Goal: Task Accomplishment & Management: Manage account settings

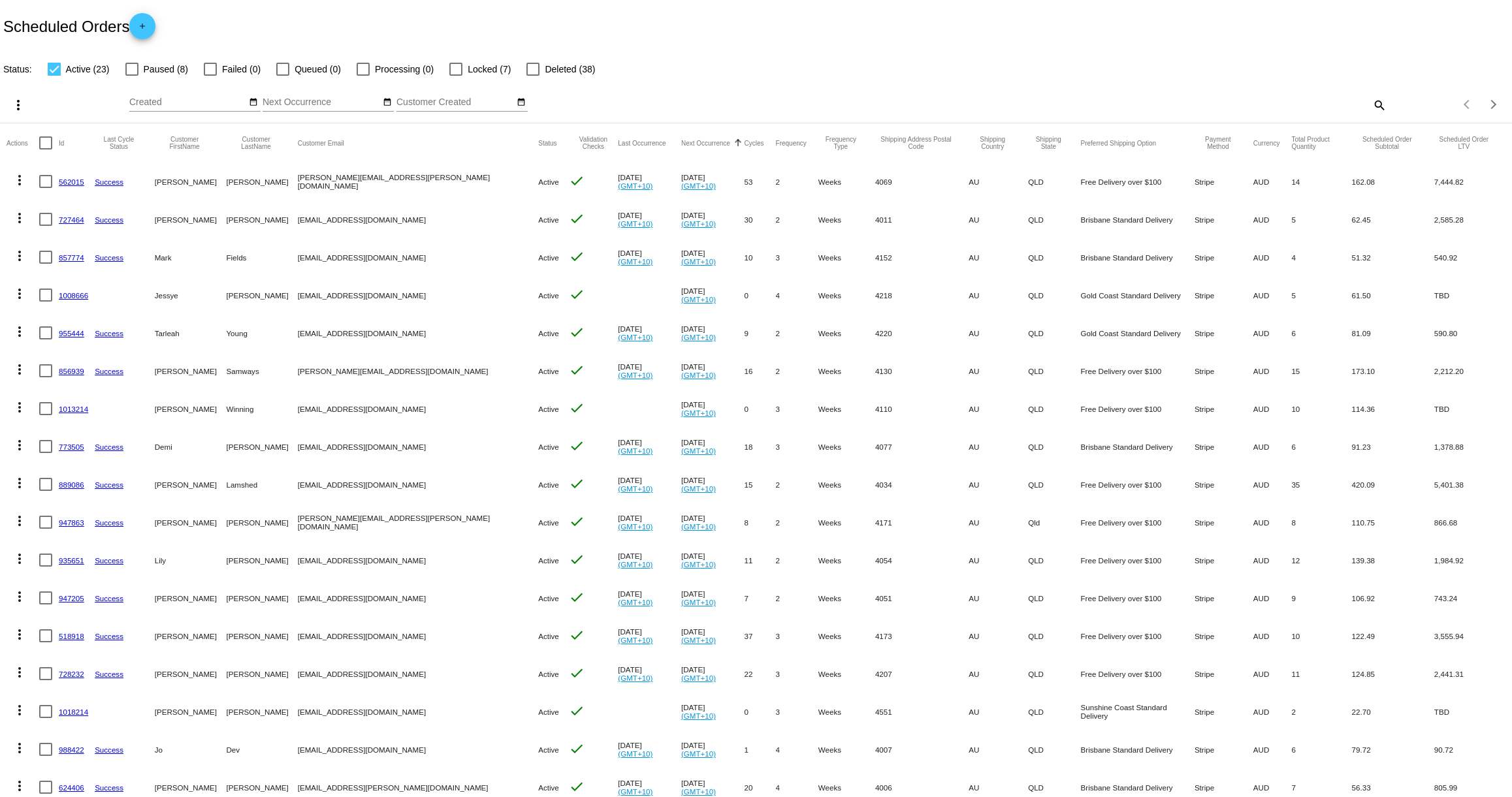
click at [545, 71] on span "Deleted (38)" at bounding box center [569, 69] width 50 height 16
click at [533, 76] on input "Deleted (38)" at bounding box center [532, 76] width 1 height 1
checkbox input "true"
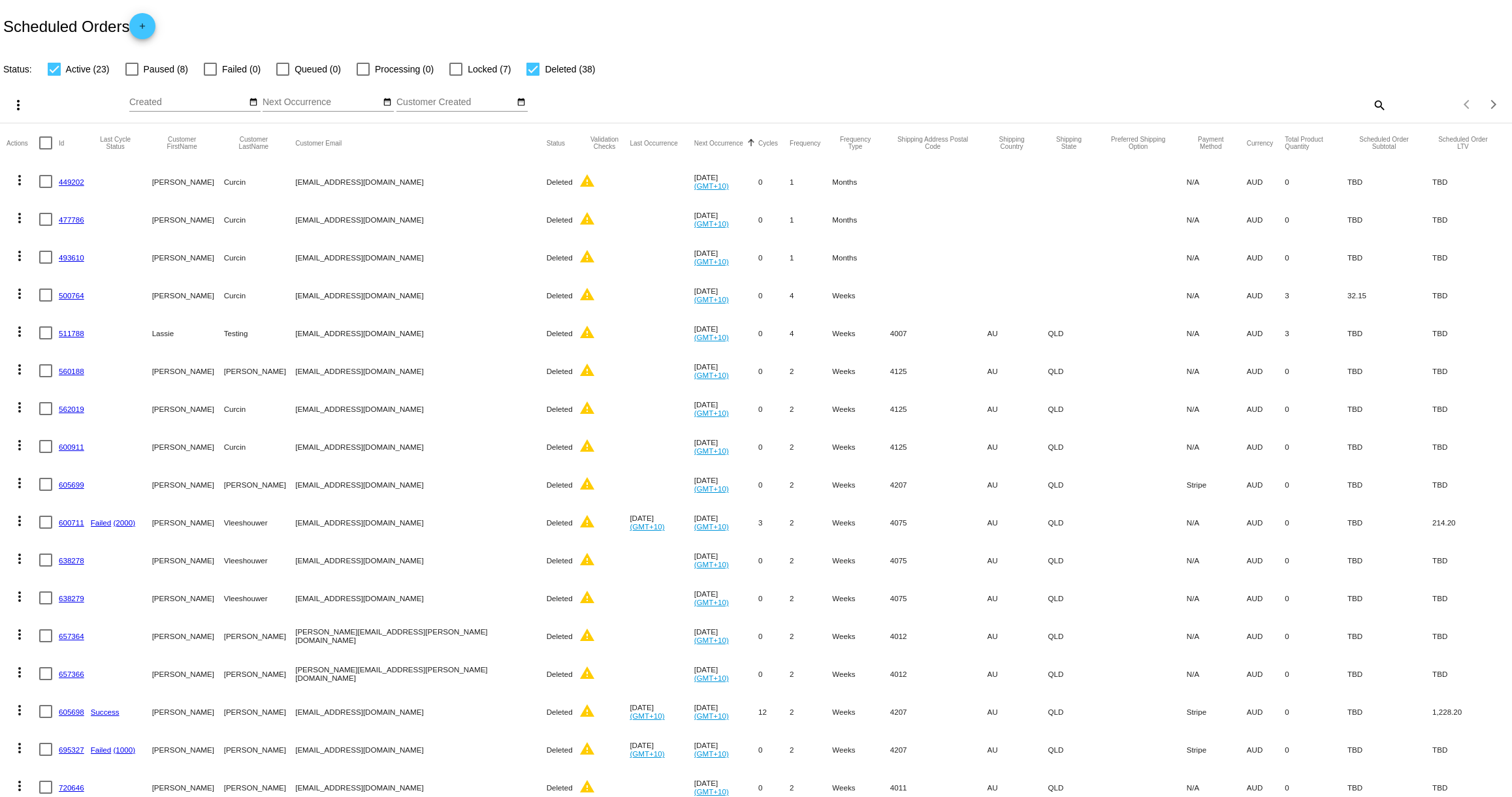
click at [54, 69] on div at bounding box center [54, 69] width 13 height 13
click at [54, 76] on input "Active (23)" at bounding box center [54, 76] width 1 height 1
checkbox input "false"
click at [74, 140] on div at bounding box center [71, 140] width 8 height 1
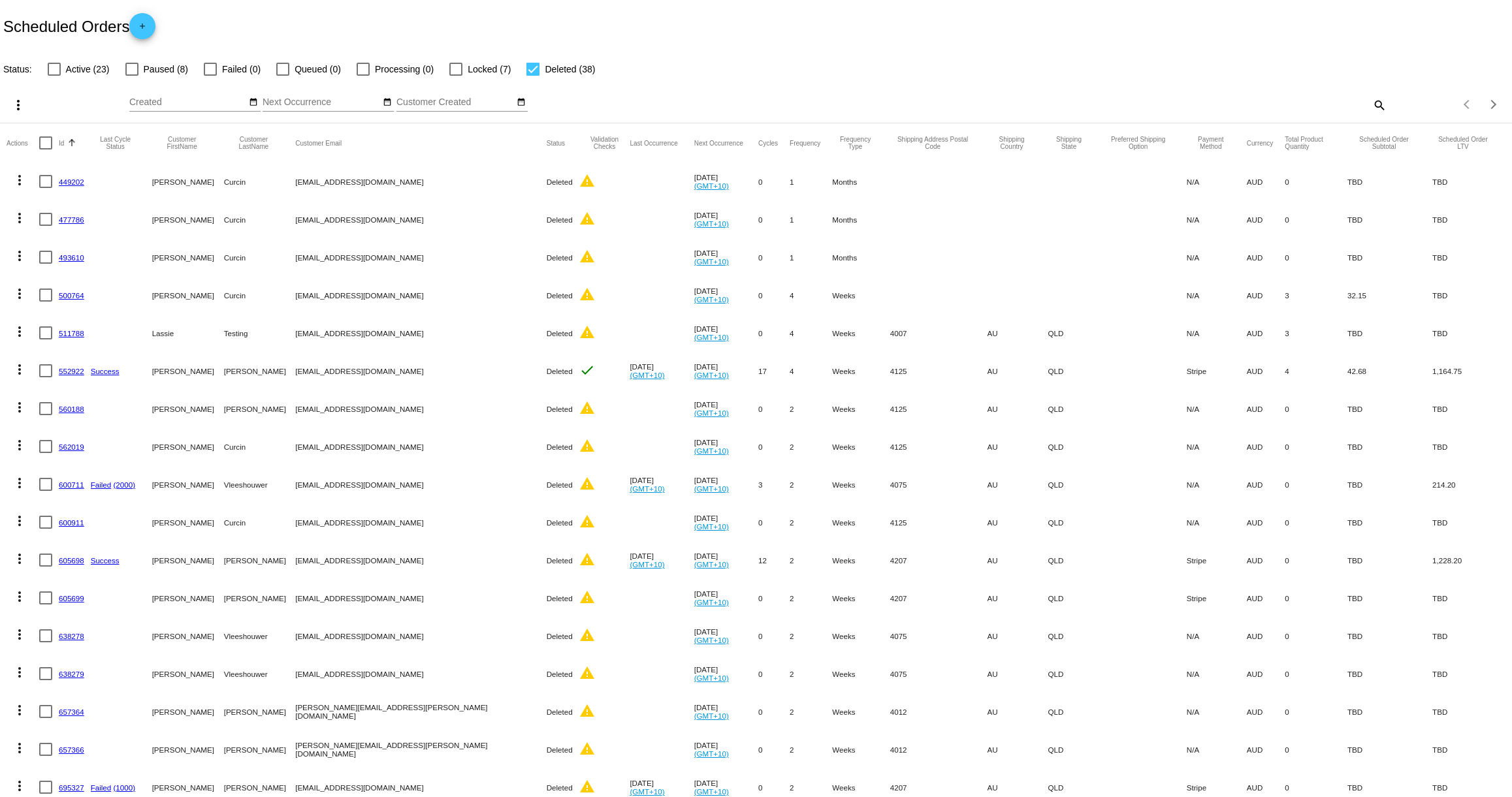
click at [74, 140] on div at bounding box center [71, 140] width 8 height 1
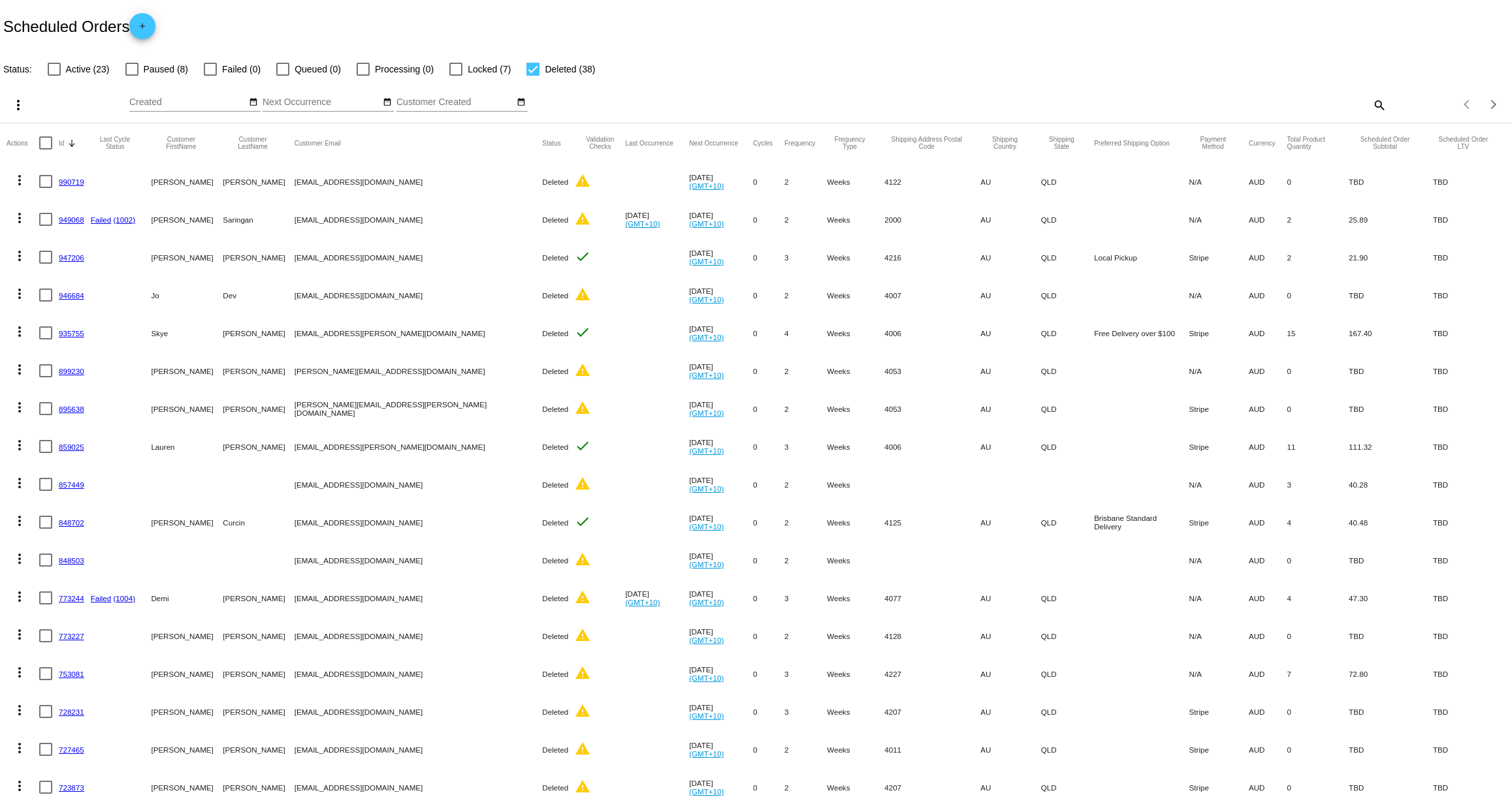
click at [530, 69] on div at bounding box center [533, 69] width 13 height 13
click at [532, 76] on input "Deleted (38)" at bounding box center [532, 76] width 1 height 1
checkbox input "false"
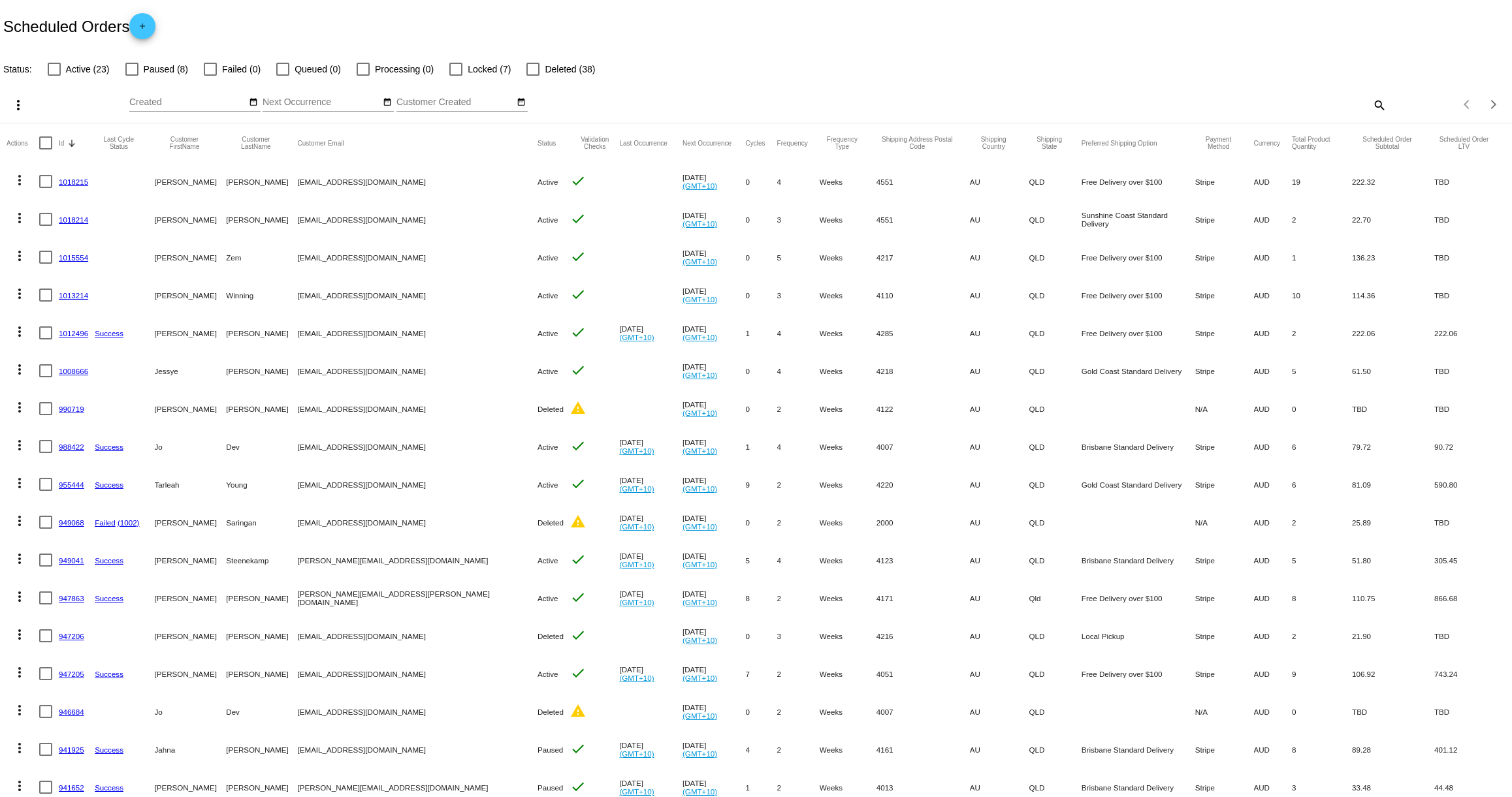
click at [57, 68] on div at bounding box center [54, 69] width 13 height 13
click at [54, 76] on input "Active (23)" at bounding box center [54, 76] width 1 height 1
checkbox input "true"
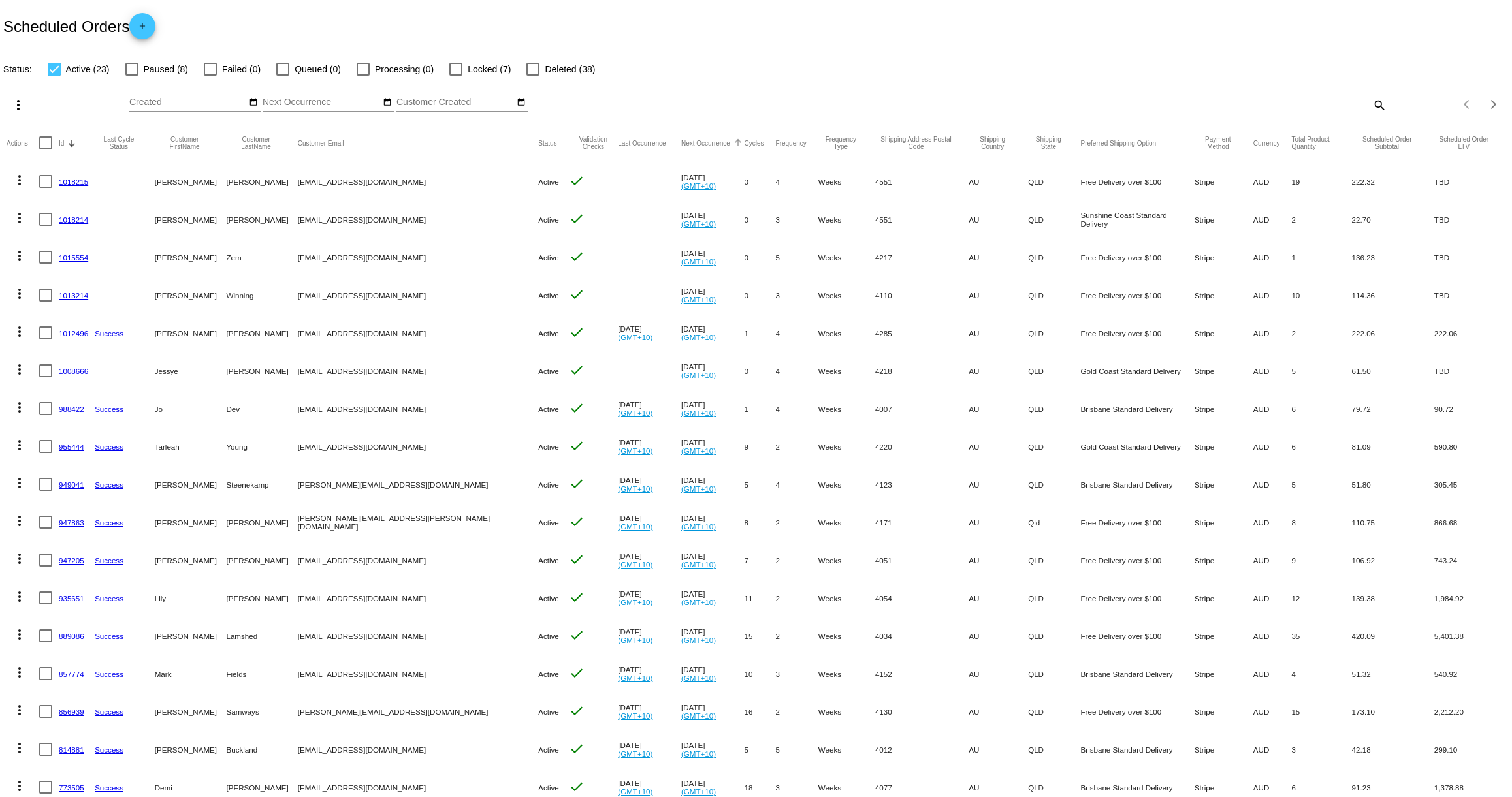
click at [681, 143] on button "Next Occurrence" at bounding box center [705, 143] width 49 height 8
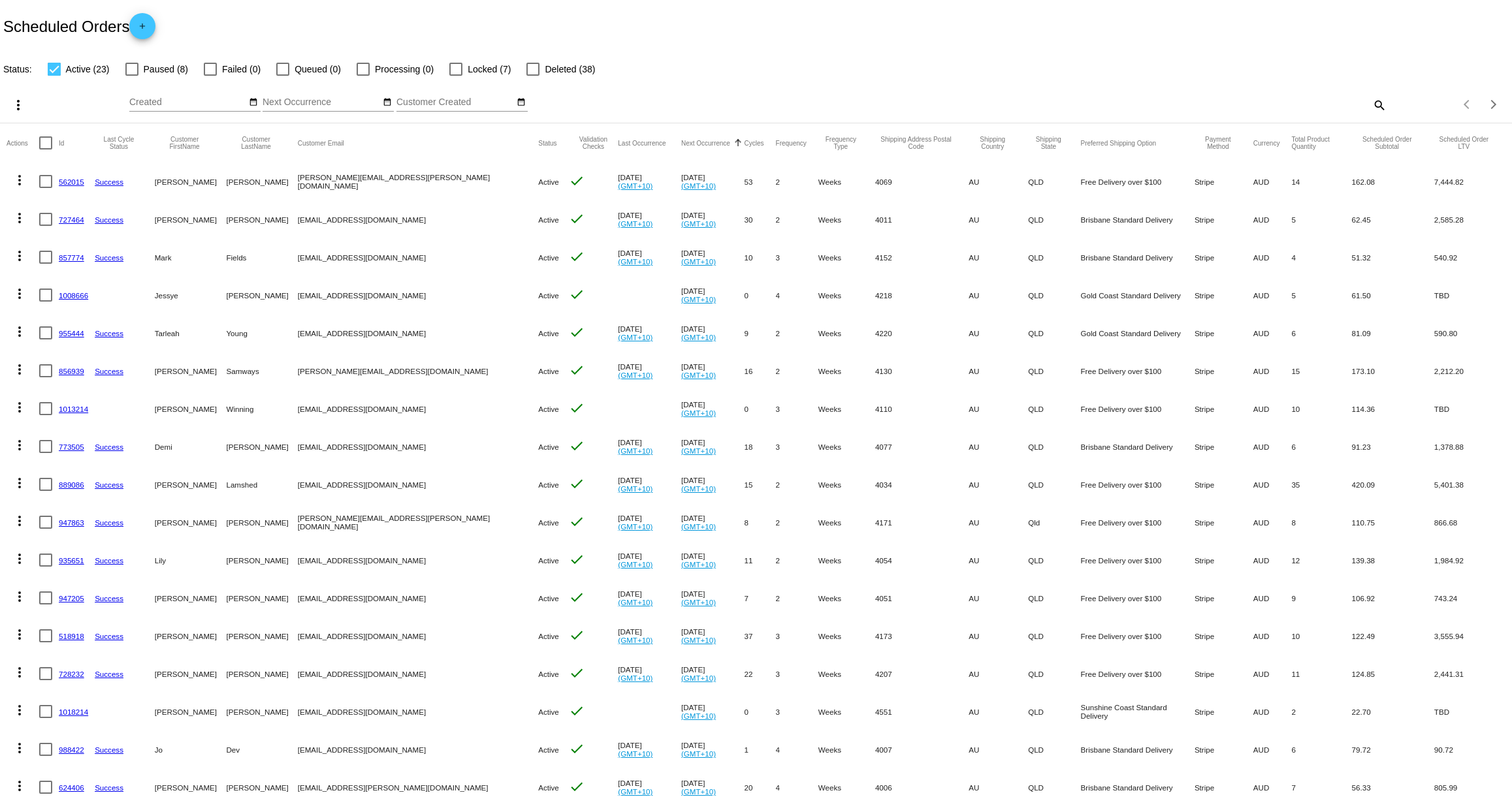
scroll to position [160, 0]
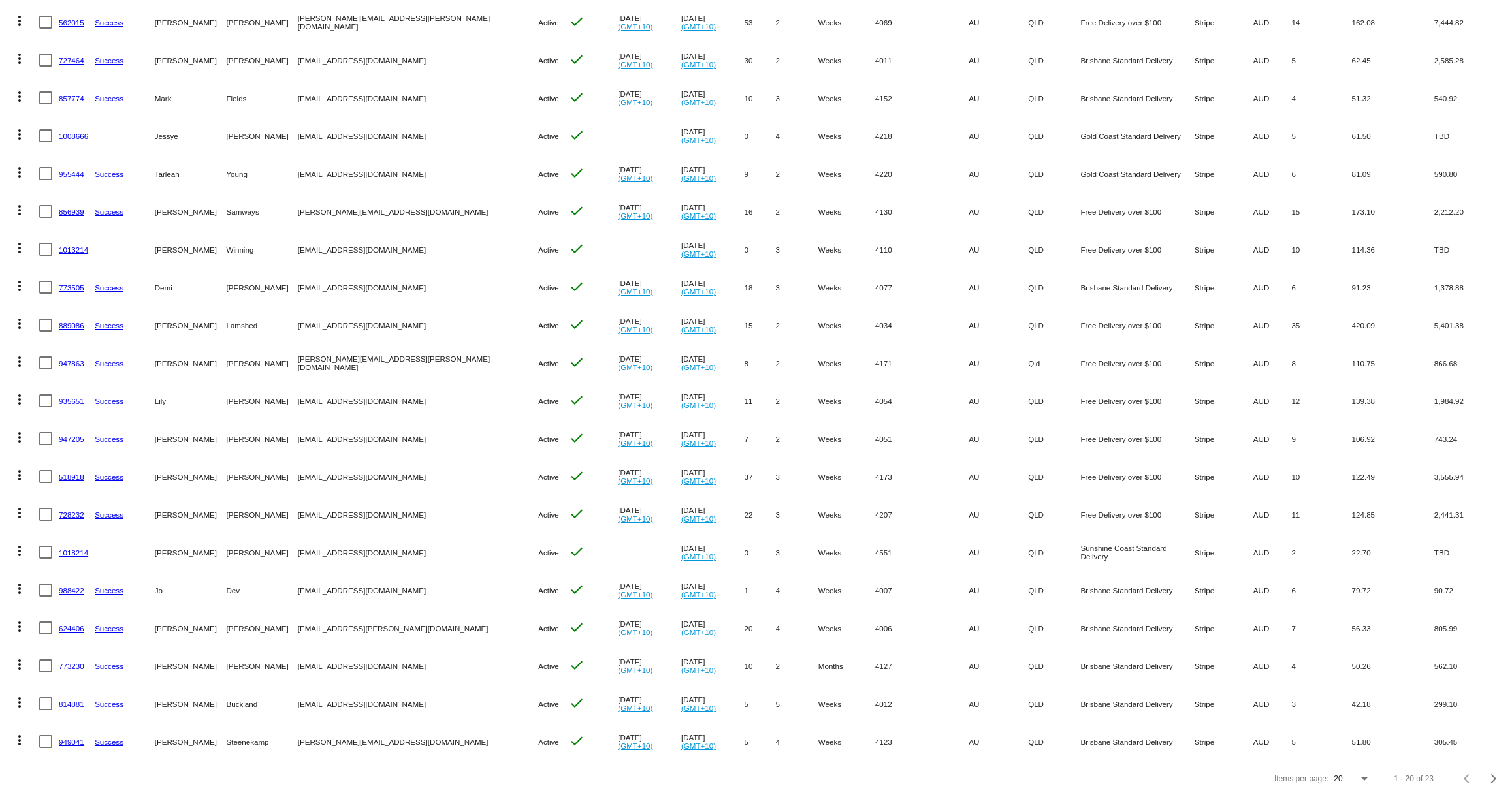
click at [1362, 782] on div "Items per page:" at bounding box center [1364, 779] width 12 height 9
click at [1362, 752] on span "30" at bounding box center [1351, 748] width 36 height 23
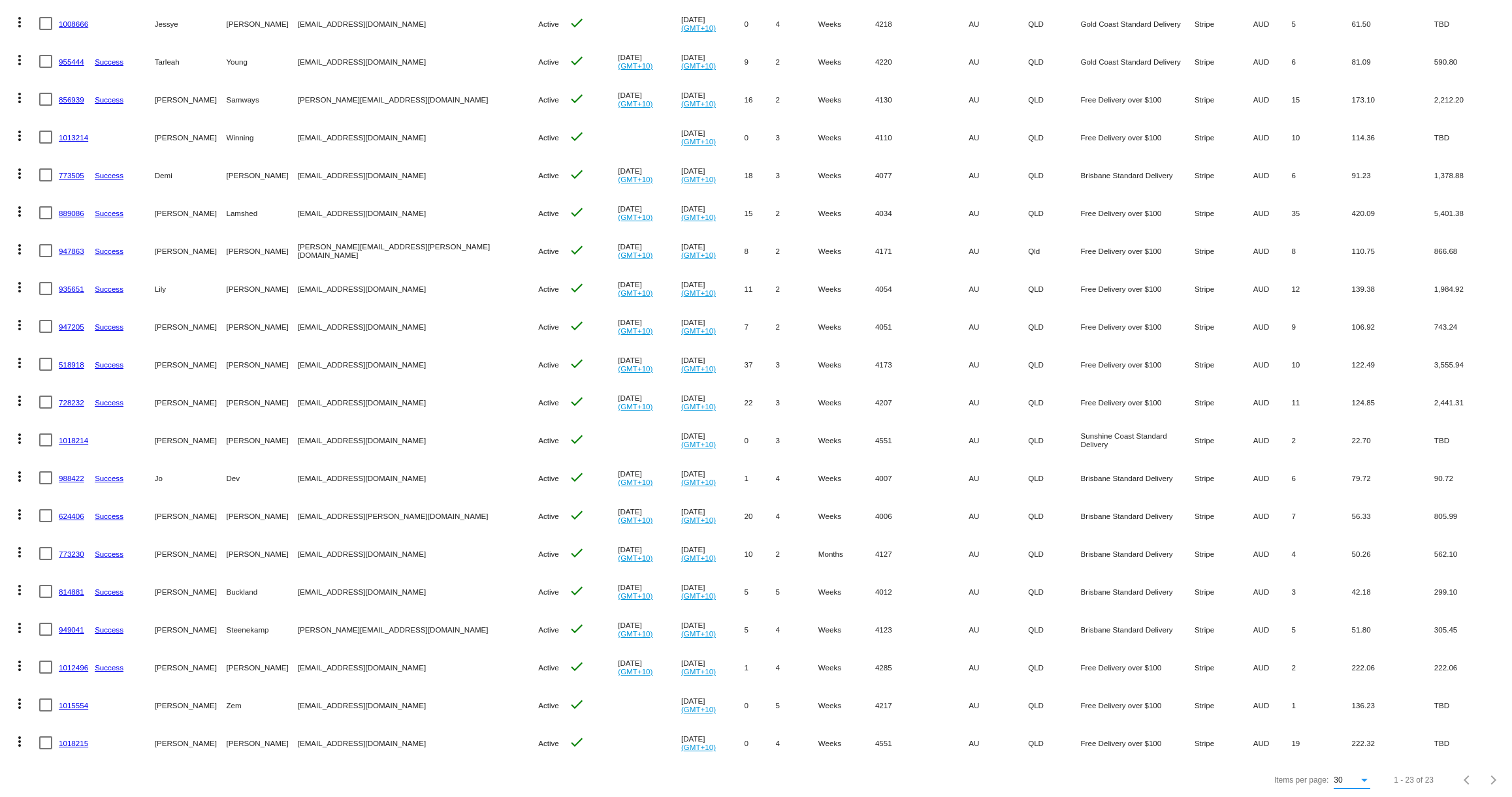
scroll to position [274, 0]
click at [73, 666] on link "1012496" at bounding box center [73, 667] width 30 height 8
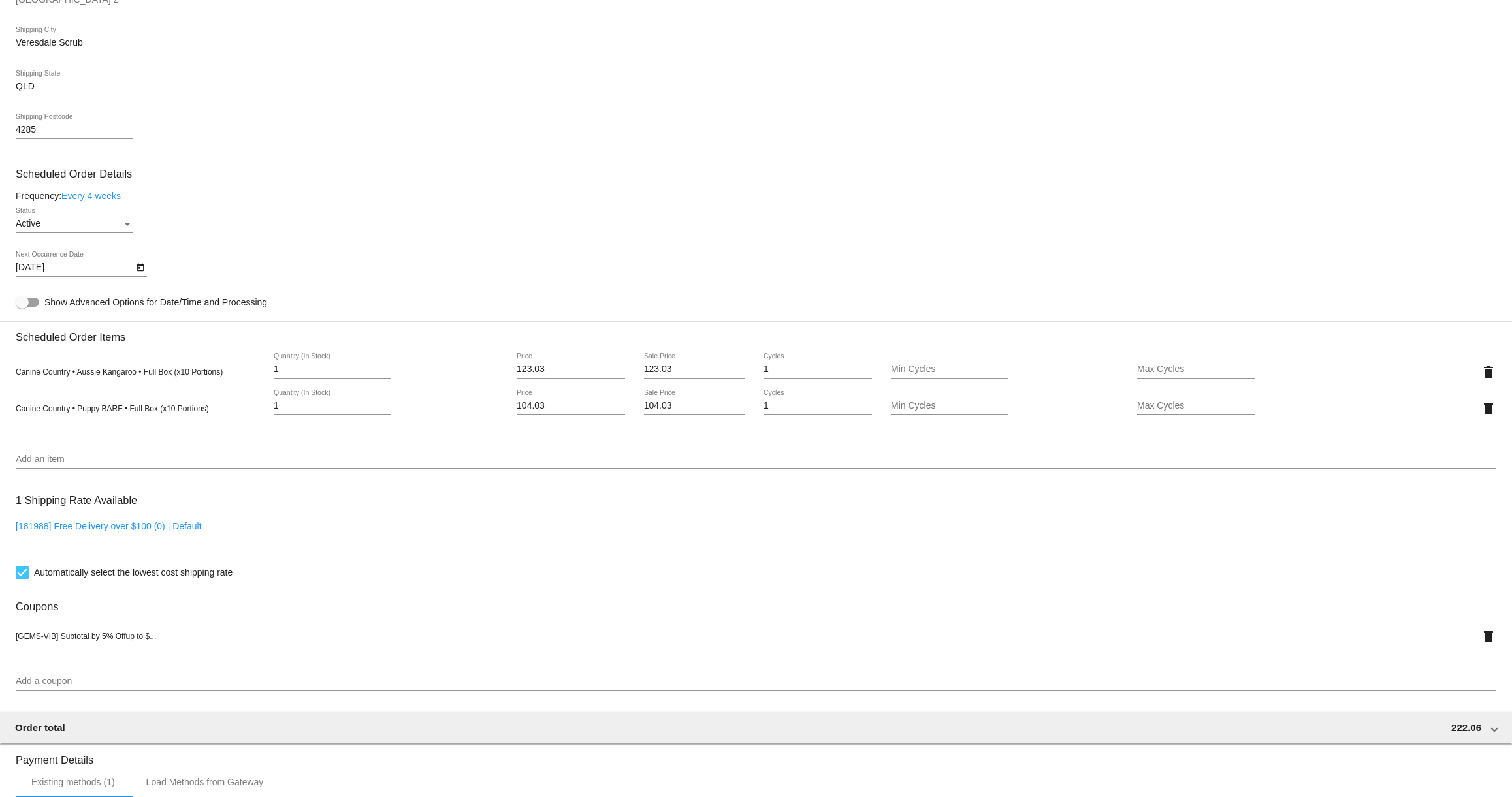
scroll to position [591, 0]
click at [65, 685] on input "Add a coupon" at bounding box center [756, 680] width 1480 height 10
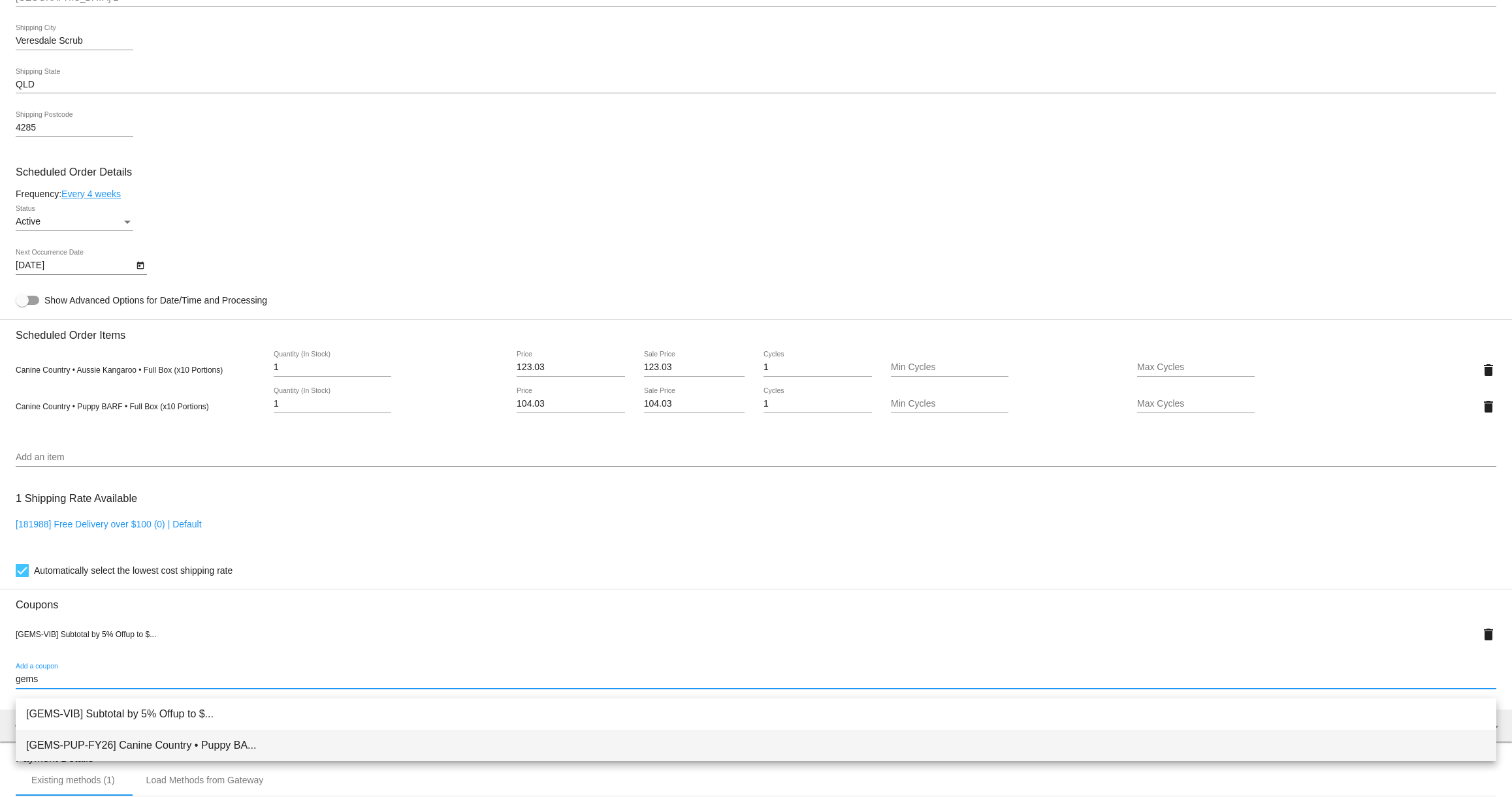
type input "gems"
click at [115, 744] on span "[GEMS-PUP-FY26] Canine Country • Puppy BA..." at bounding box center [756, 746] width 1460 height 32
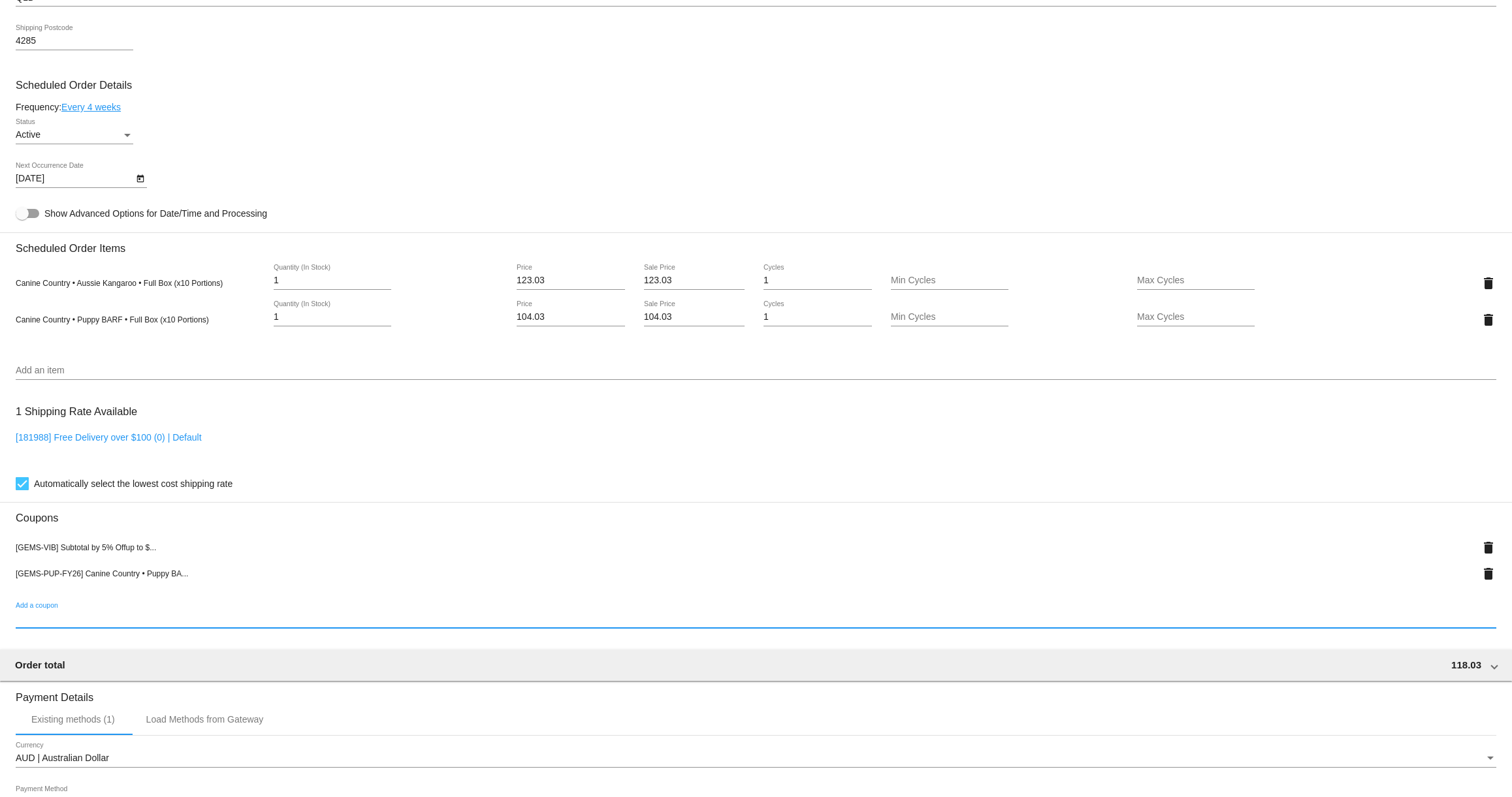
scroll to position [905, 0]
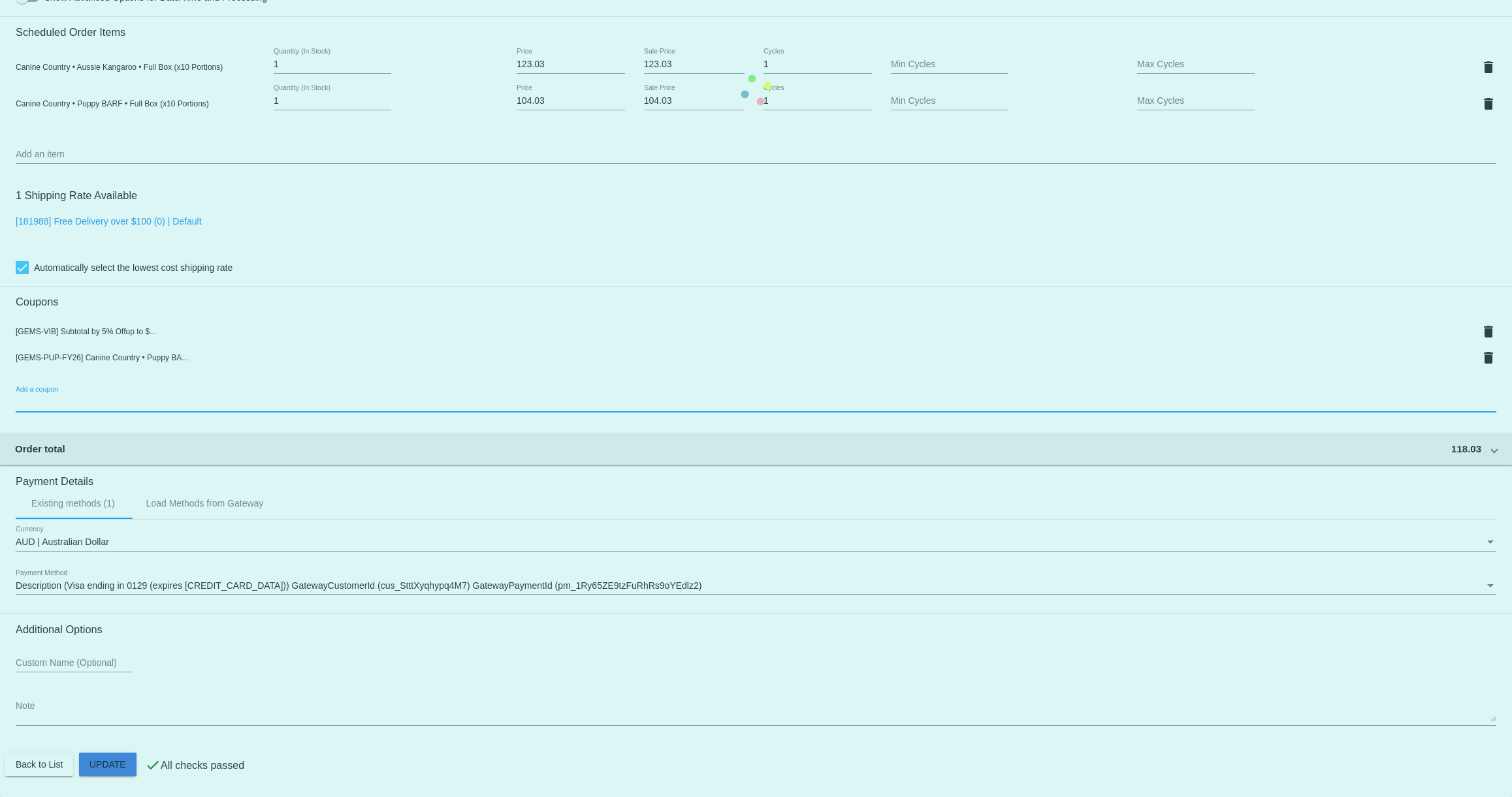
click at [122, 769] on mat-card "Customer 7010609: [PERSON_NAME] [EMAIL_ADDRESS][DOMAIN_NAME] Customer Shipping …" at bounding box center [756, 90] width 1512 height 1414
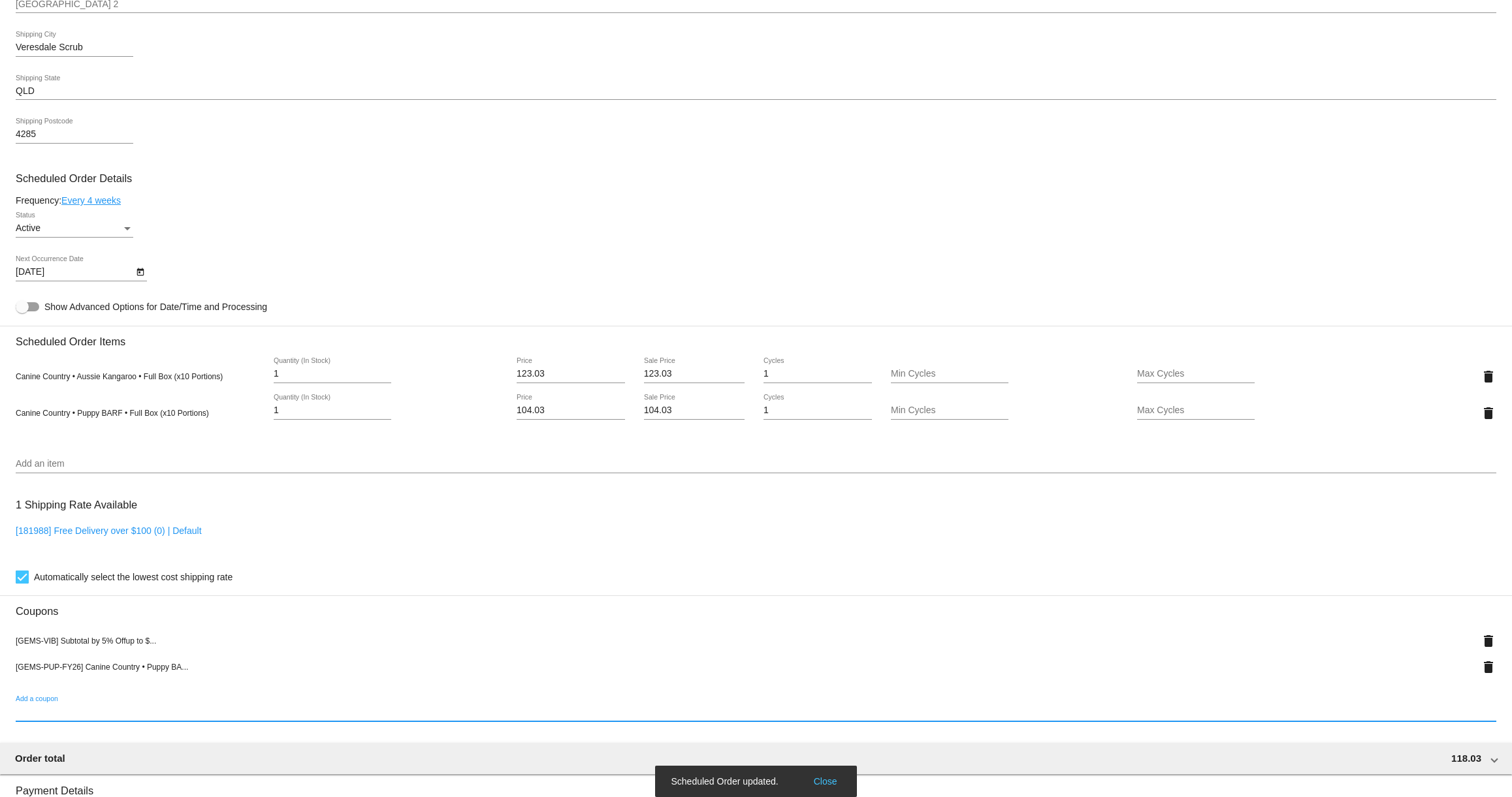
scroll to position [575, 0]
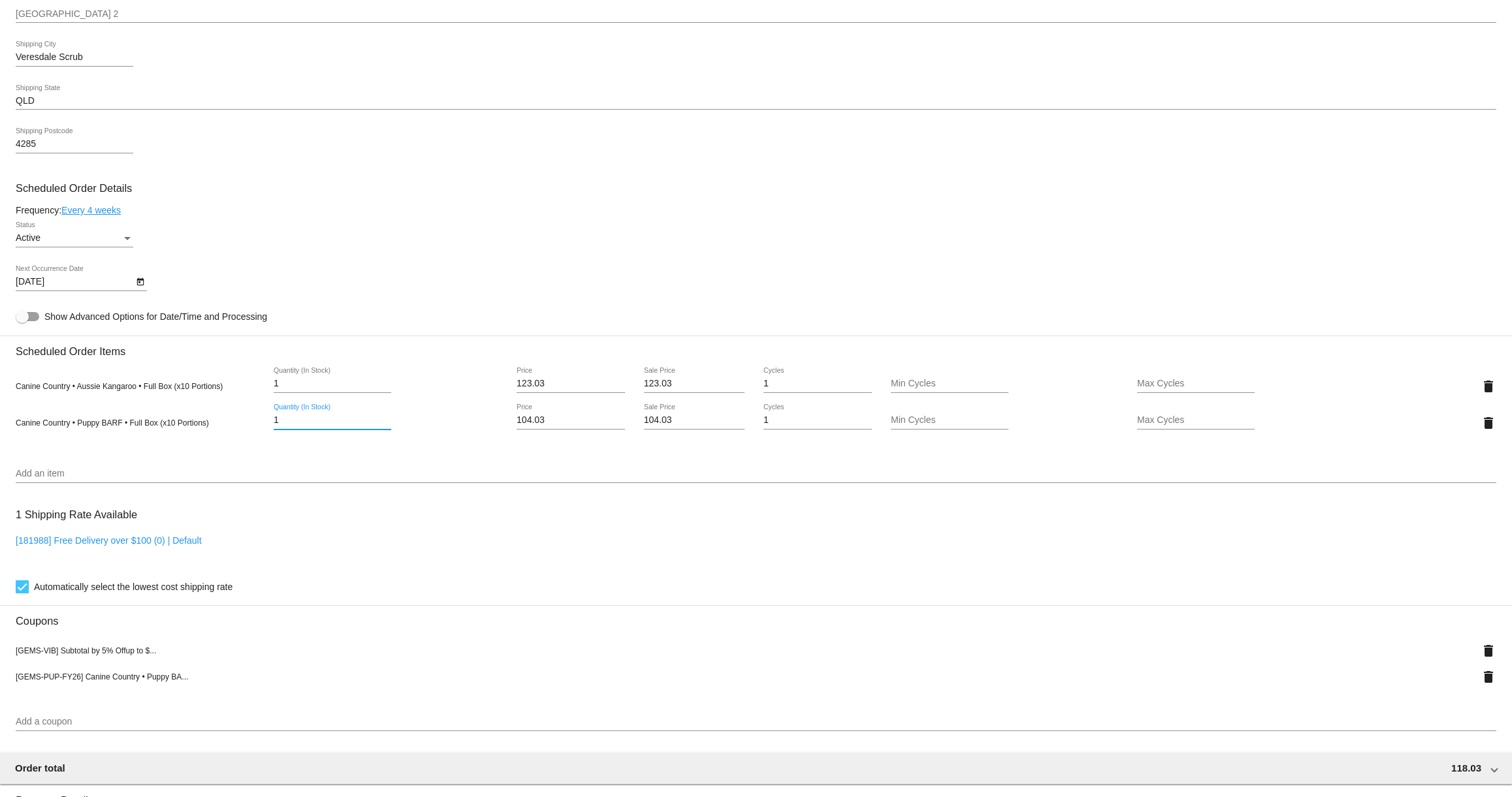
drag, startPoint x: 288, startPoint y: 431, endPoint x: 242, endPoint y: 426, distance: 46.3
click at [242, 426] on div "Canine Country • Puppy BARF • Full Box (x10 Portions) 1 Quantity (In Stock) 104…" at bounding box center [756, 423] width 1480 height 37
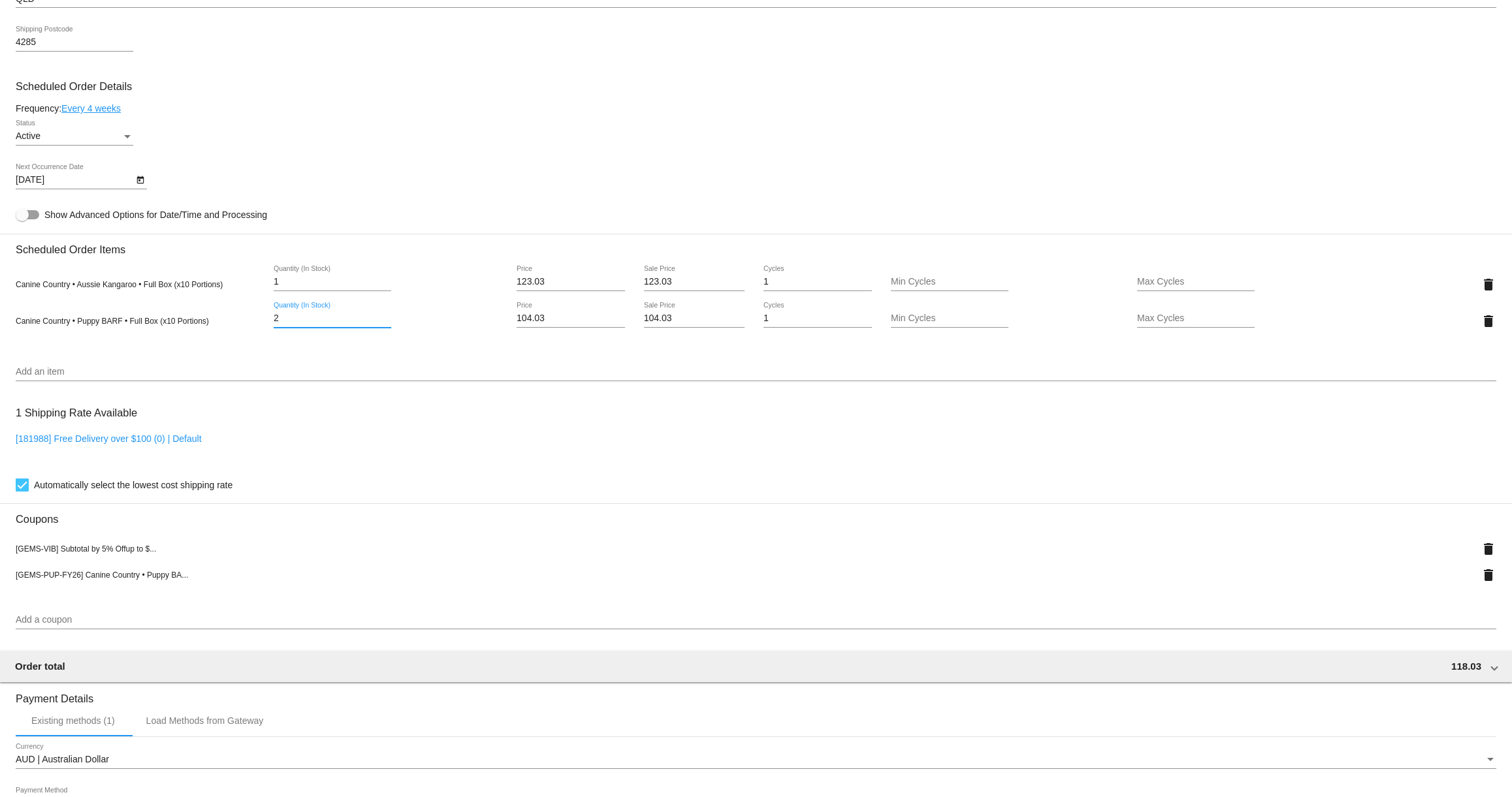
scroll to position [679, 0]
type input "2"
click at [285, 321] on input "2" at bounding box center [332, 316] width 117 height 10
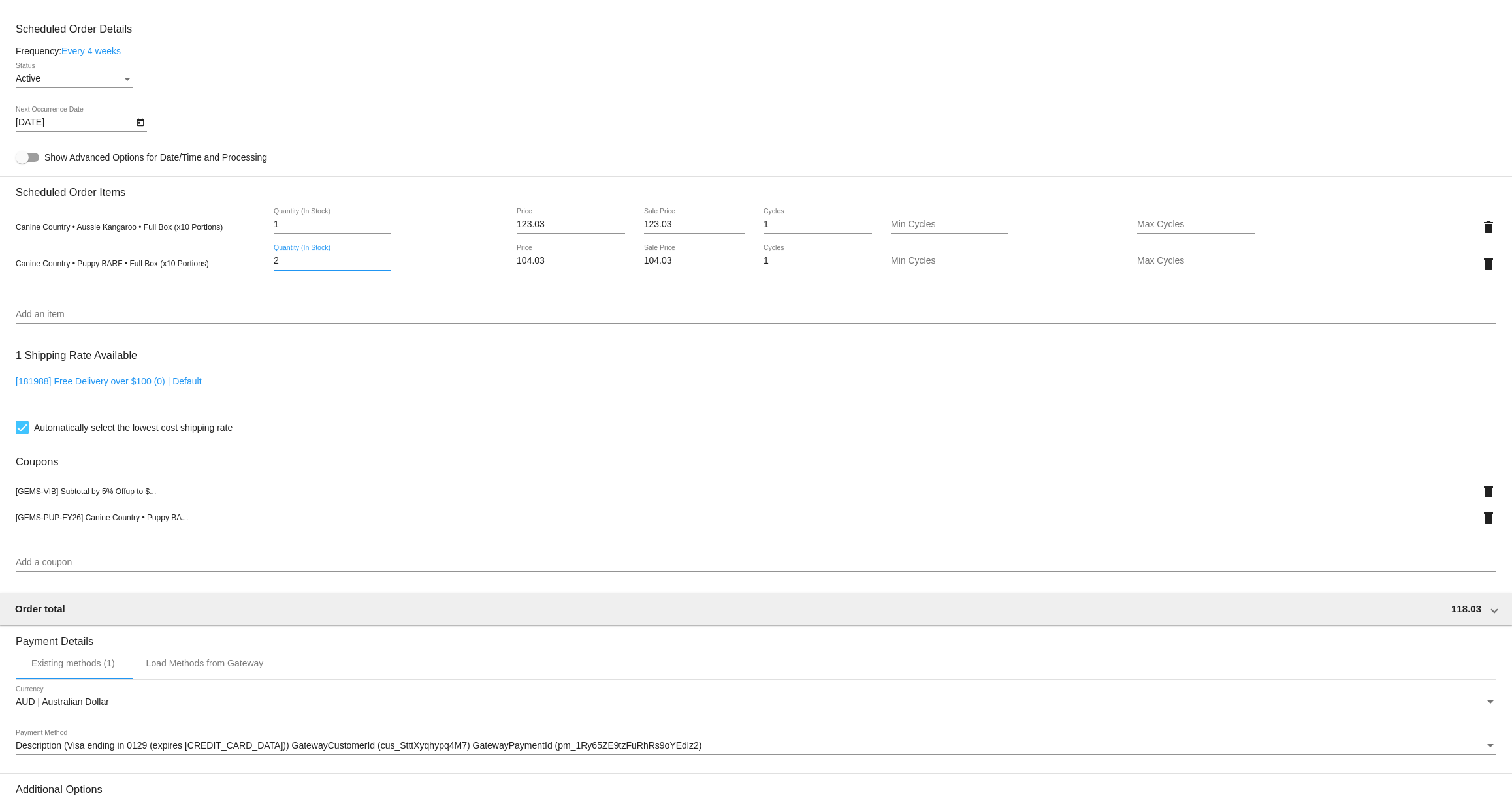
scroll to position [735, 0]
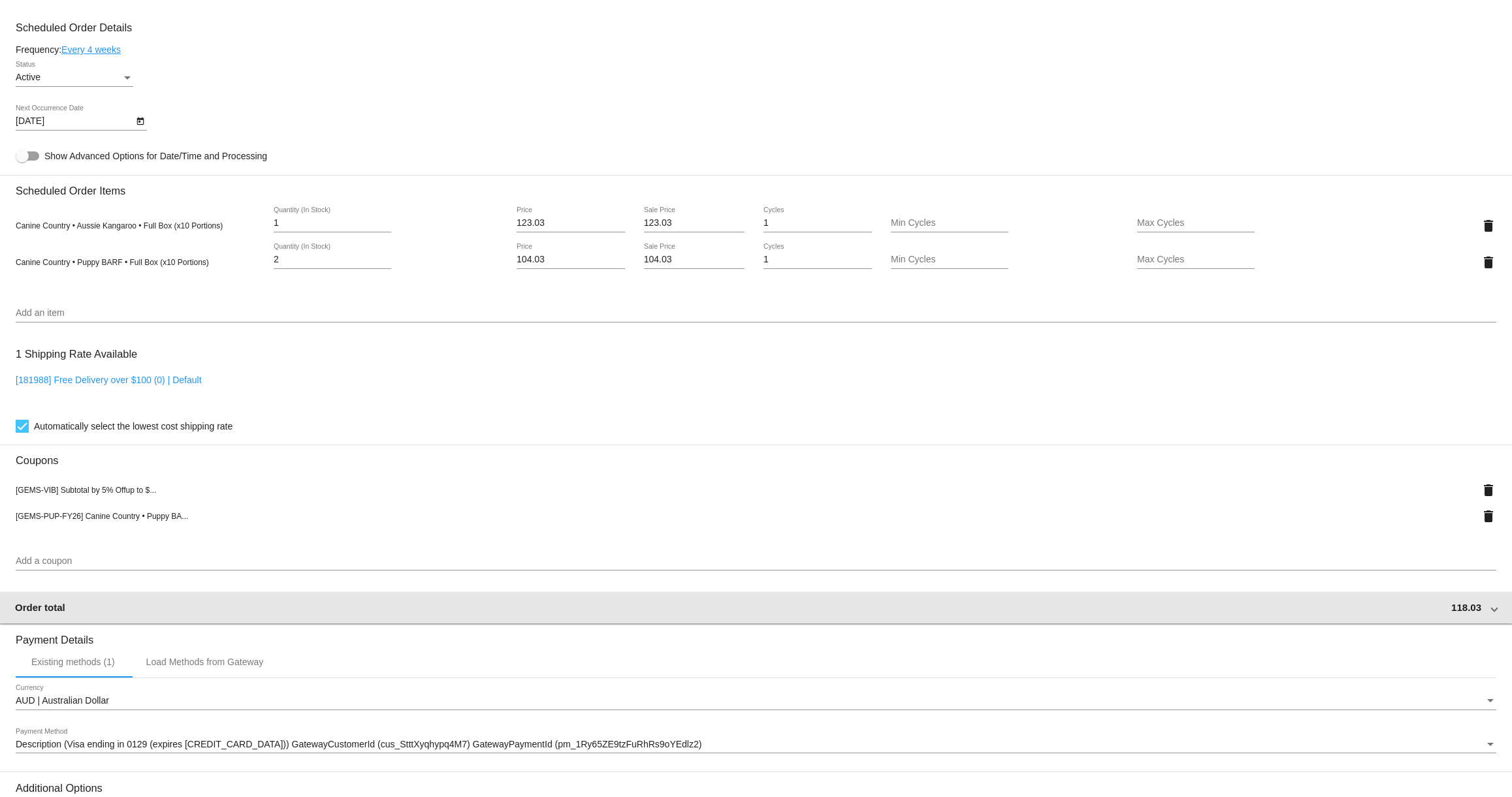
click at [1481, 613] on div "Order total 118.03" at bounding box center [753, 608] width 1477 height 11
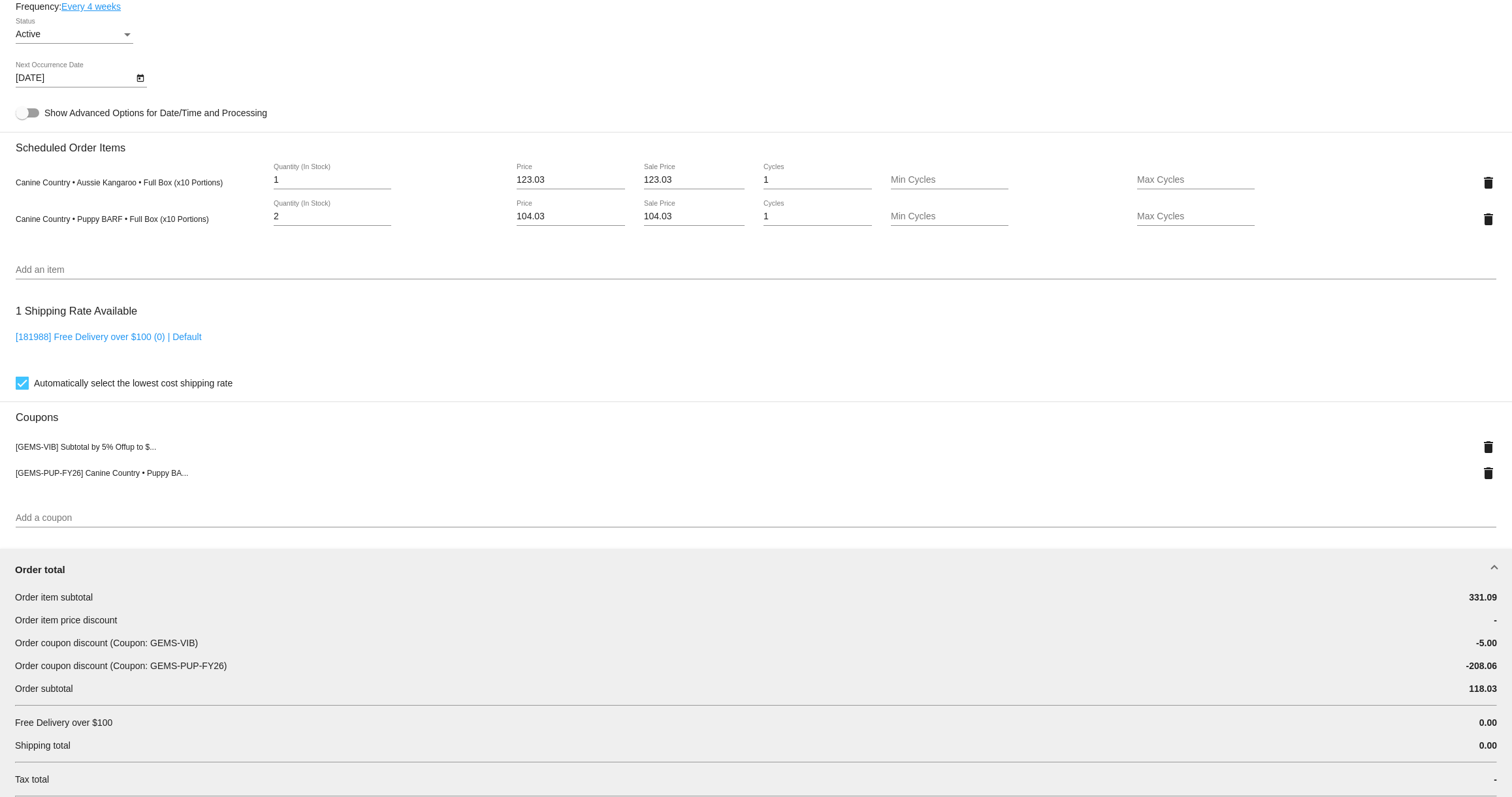
scroll to position [555, 0]
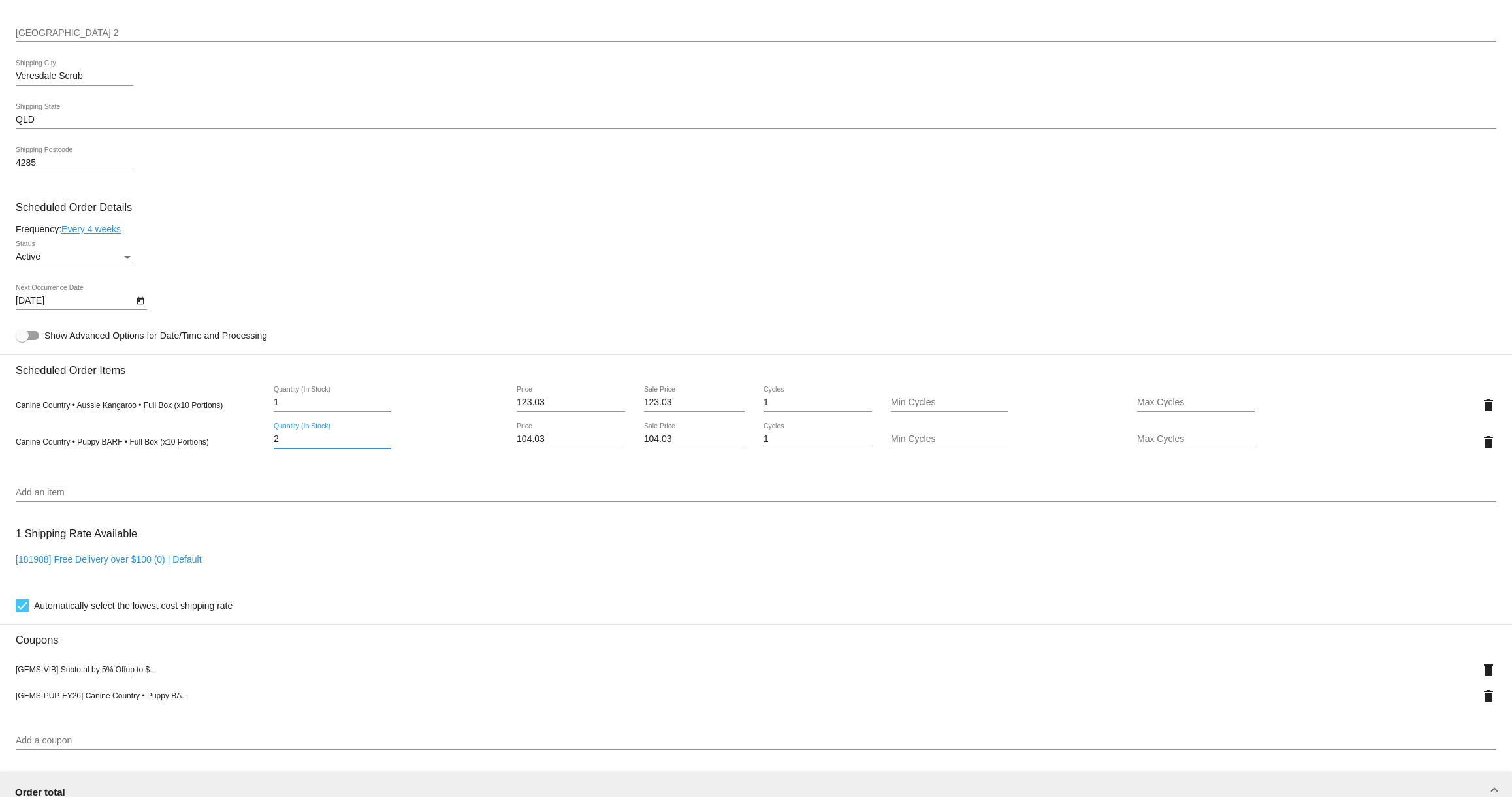
drag, startPoint x: 299, startPoint y: 447, endPoint x: 213, endPoint y: 443, distance: 86.1
click at [213, 443] on div "Canine Country • Puppy BARF • Full Box (x10 Portions) 2 Quantity (In Stock) 104…" at bounding box center [756, 441] width 1480 height 37
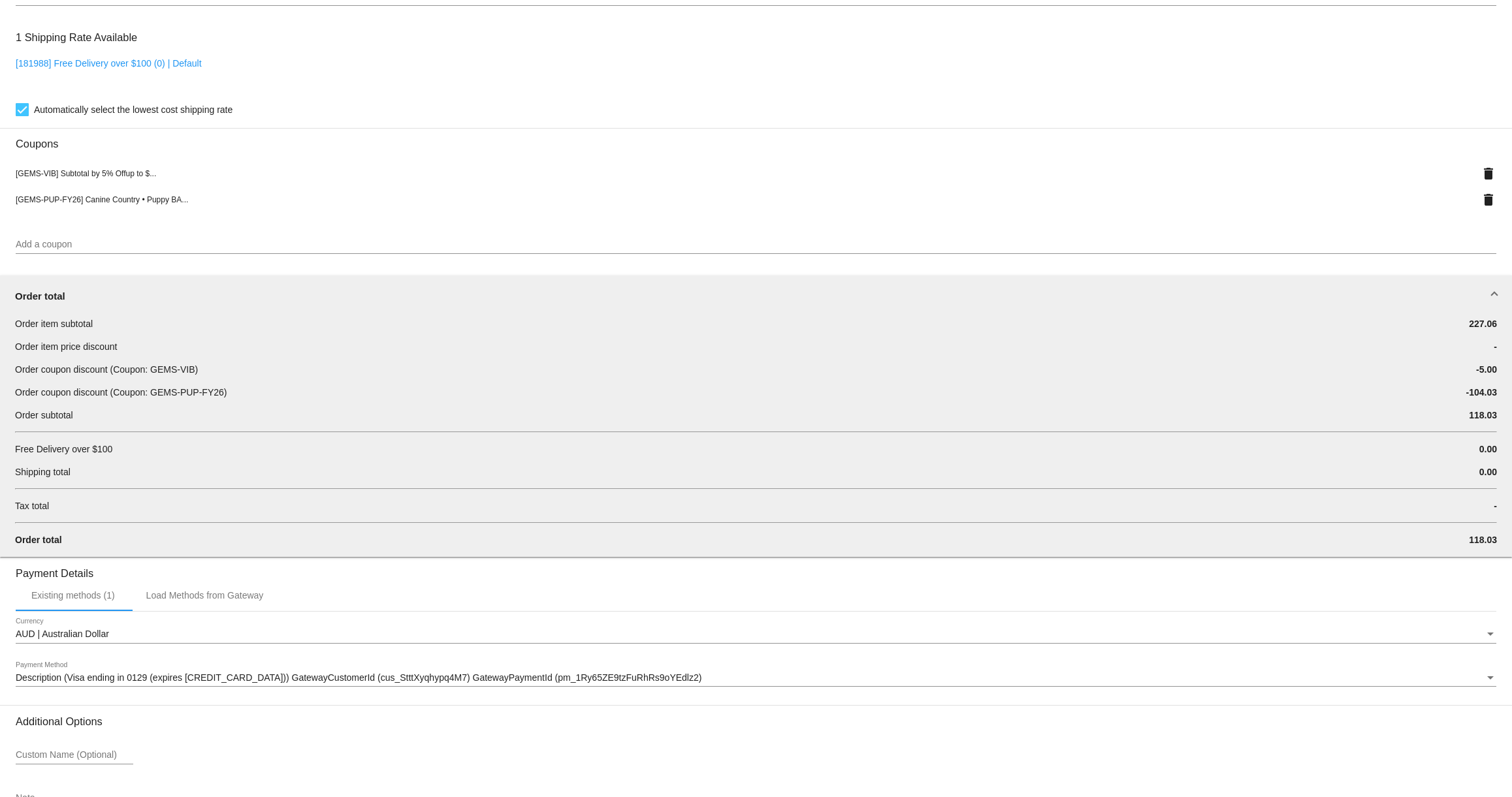
scroll to position [1156, 0]
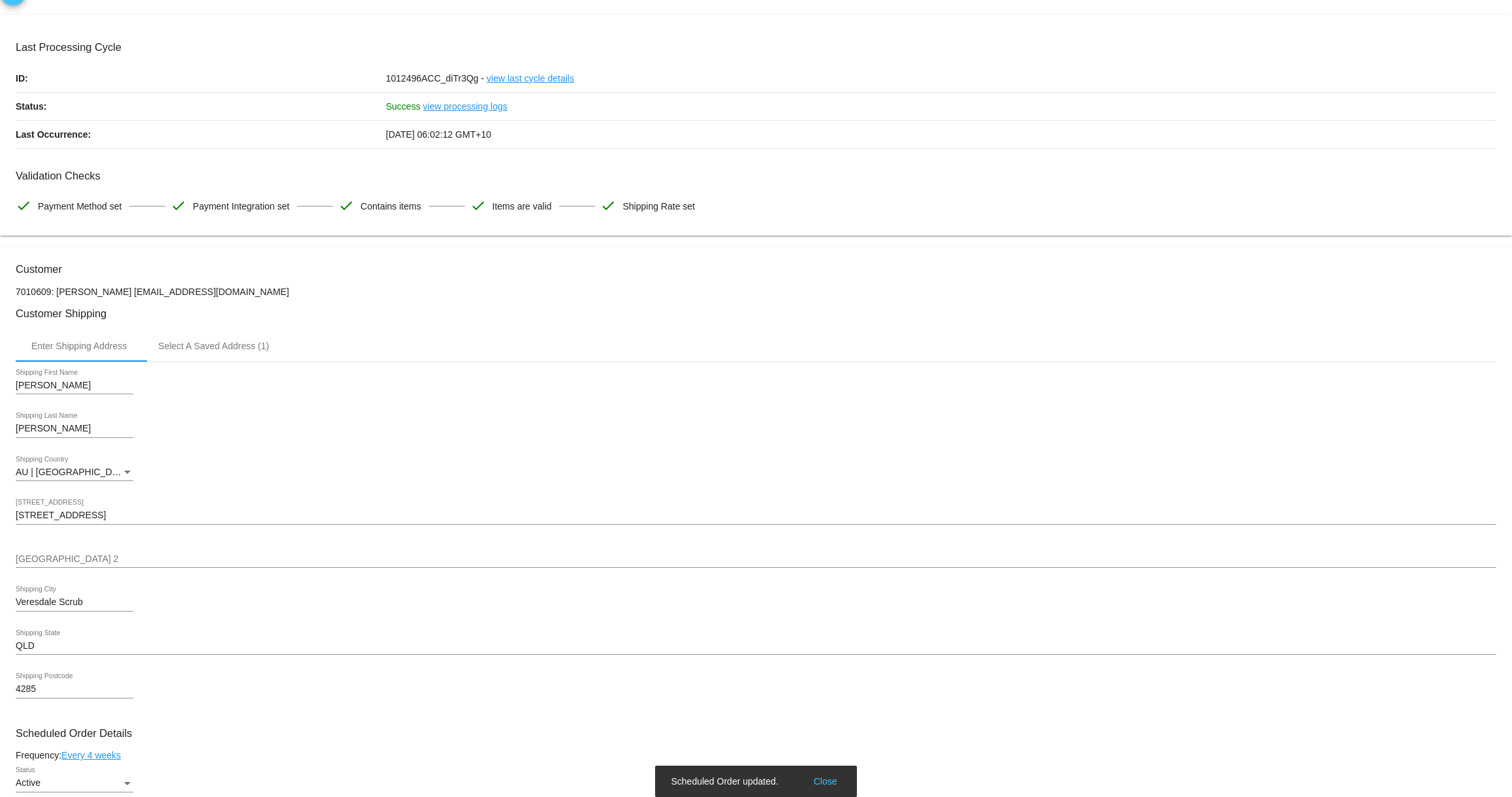
scroll to position [0, 0]
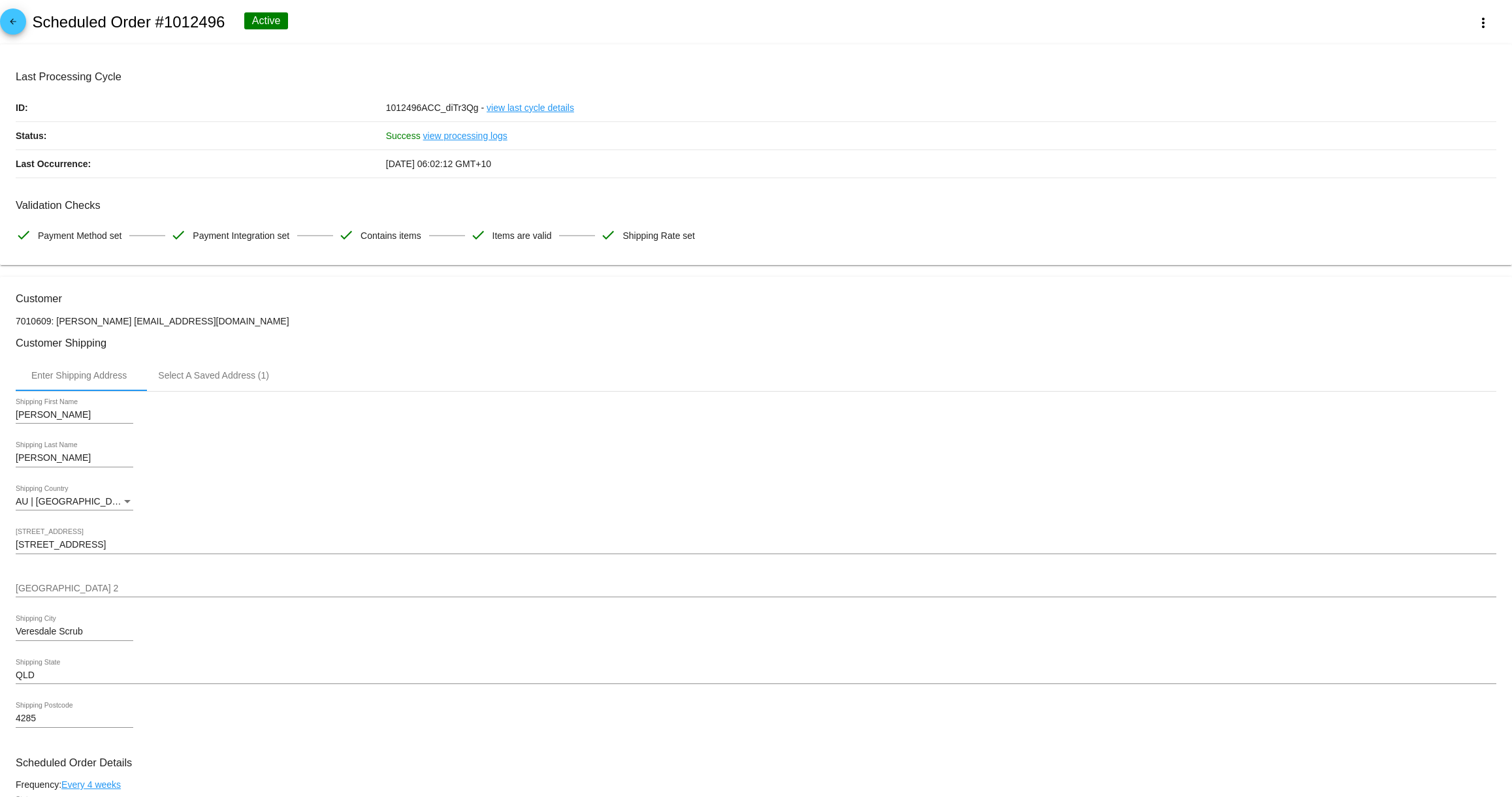
type input "1"
